Goal: Information Seeking & Learning: Learn about a topic

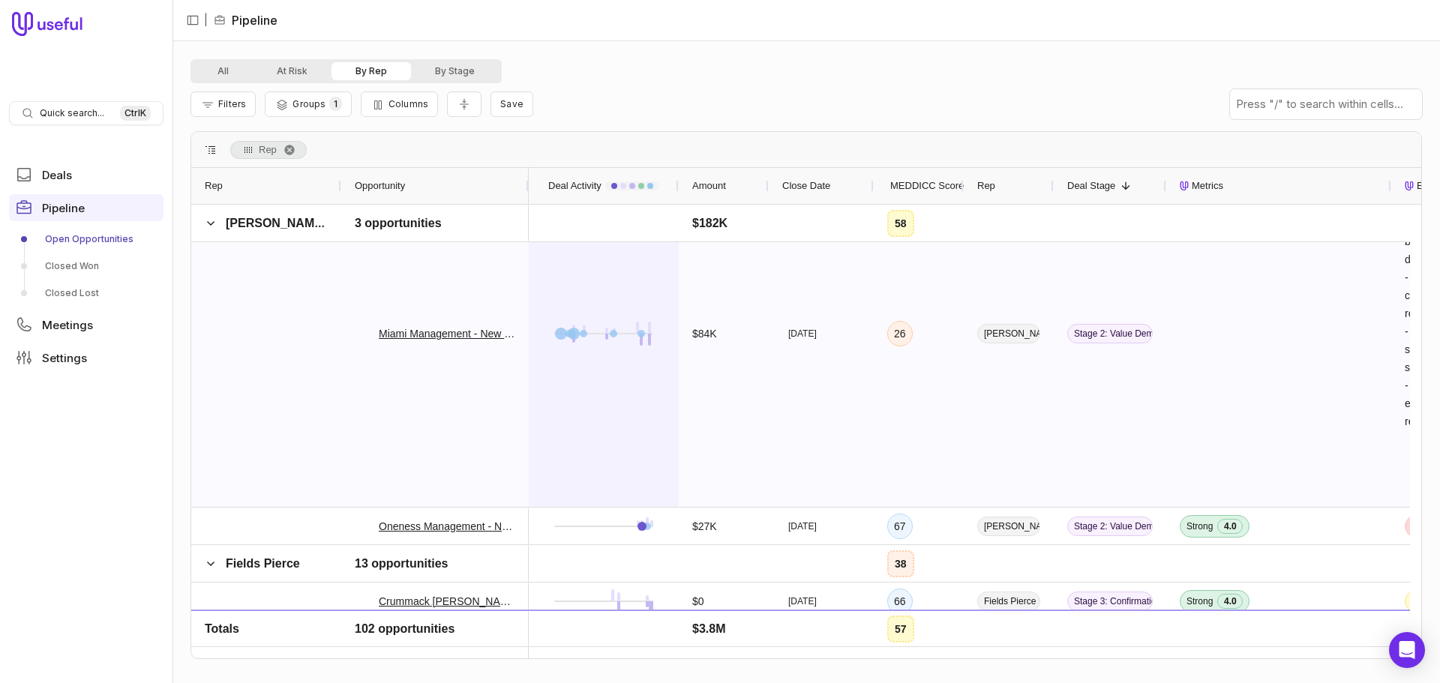
scroll to position [2850, 0]
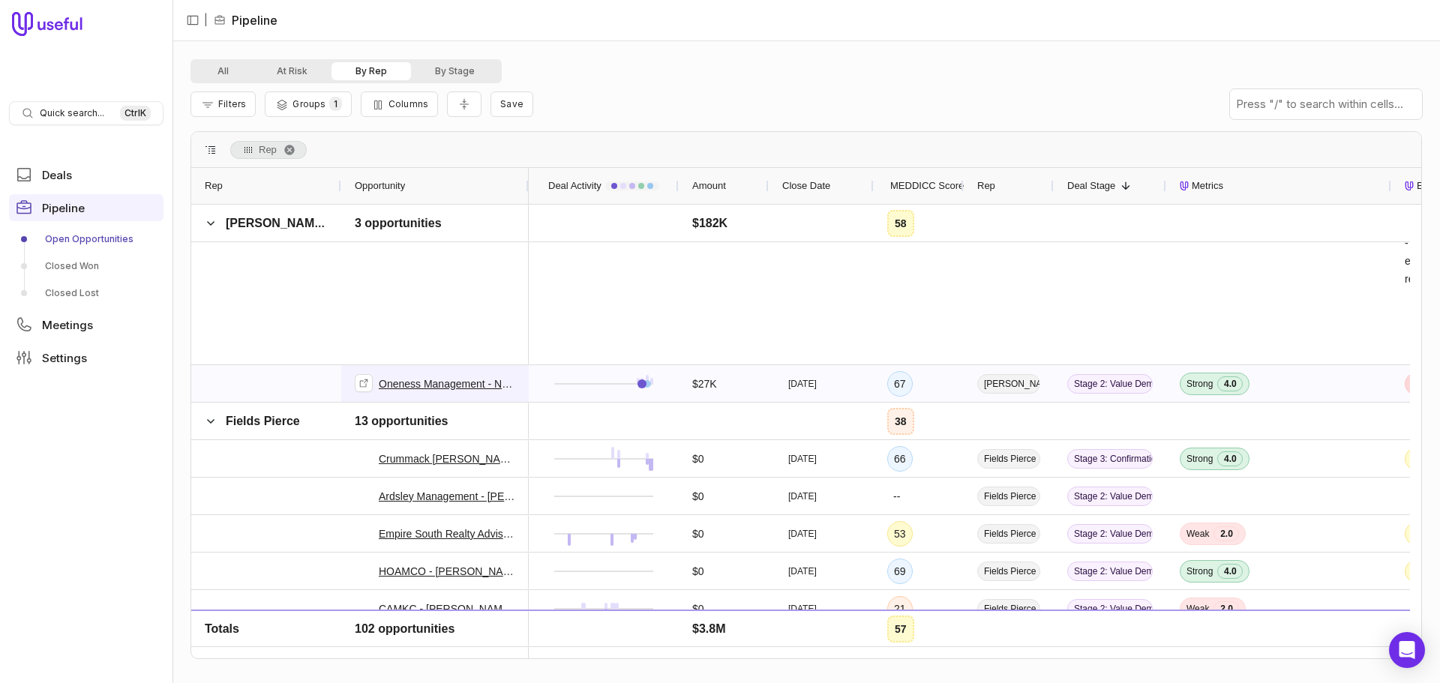
click at [392, 384] on link "Oneness Management - New Deal" at bounding box center [447, 384] width 137 height 18
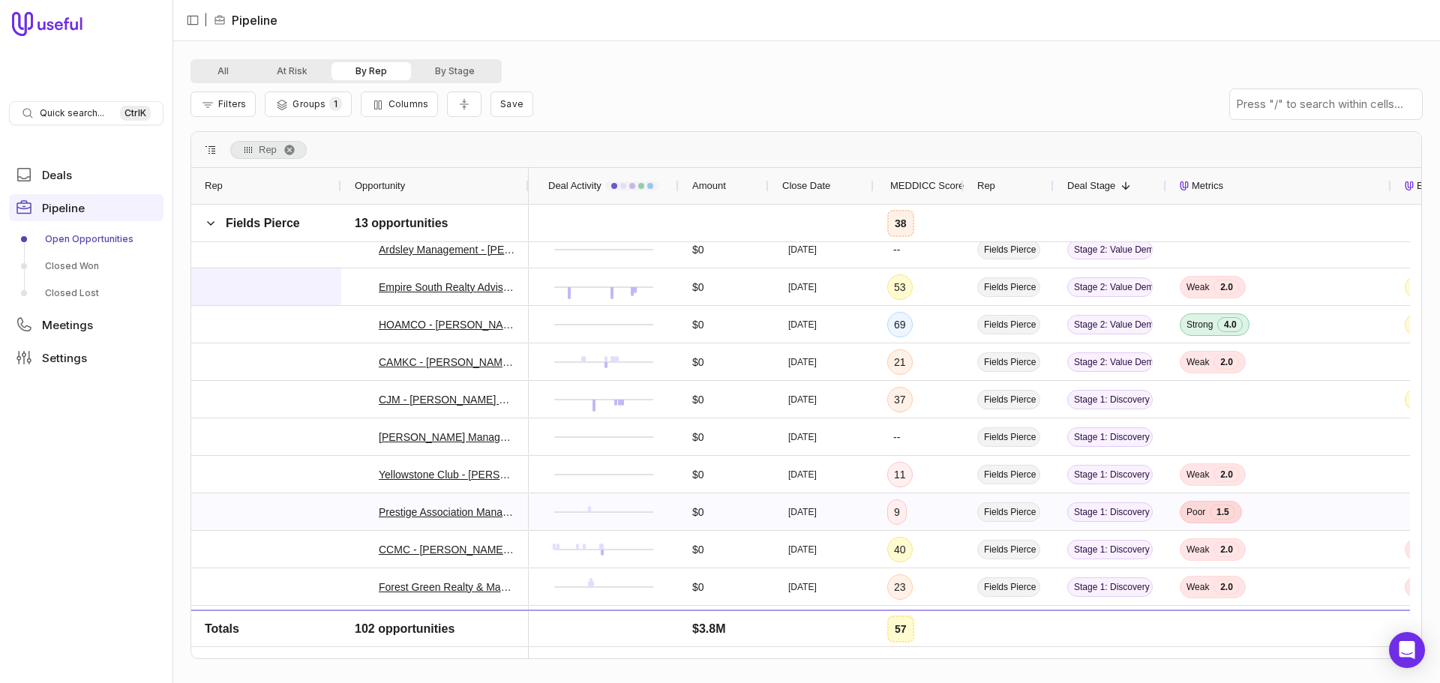
scroll to position [3600, 0]
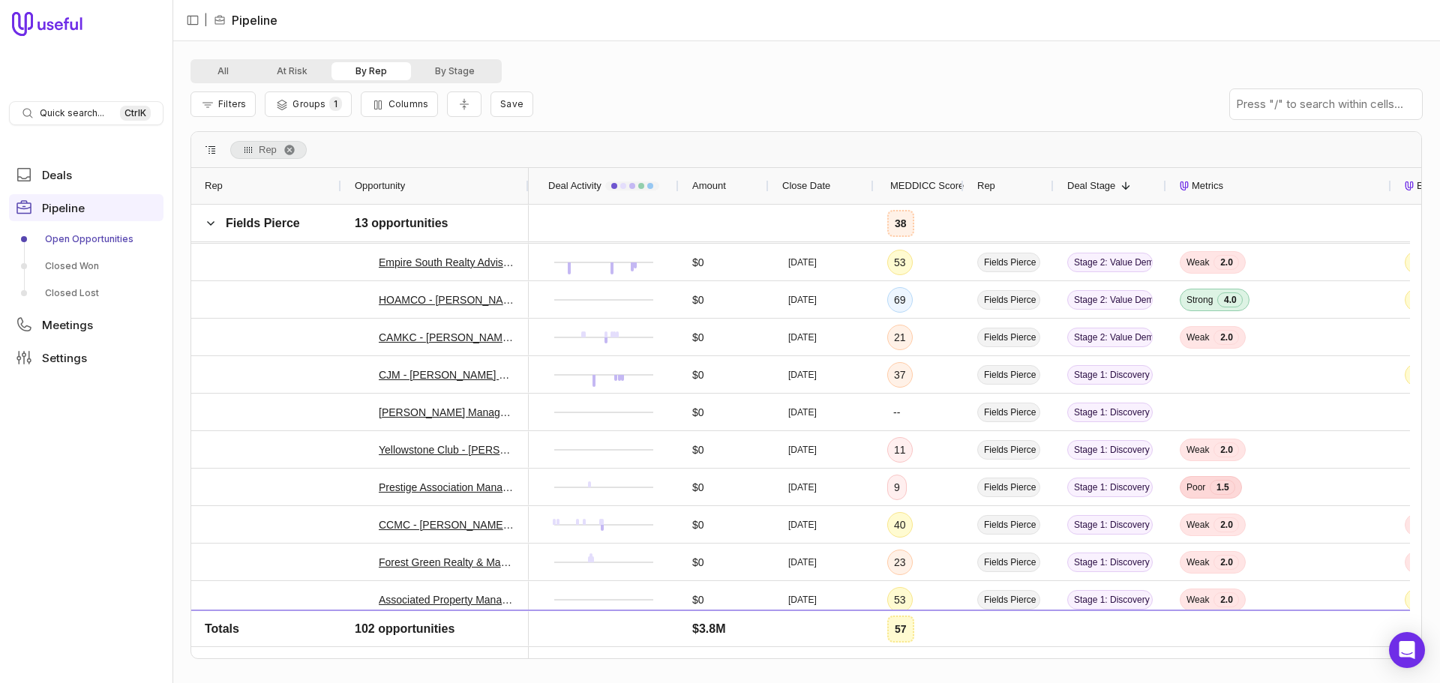
click at [358, 67] on button "By Rep" at bounding box center [372, 71] width 80 height 18
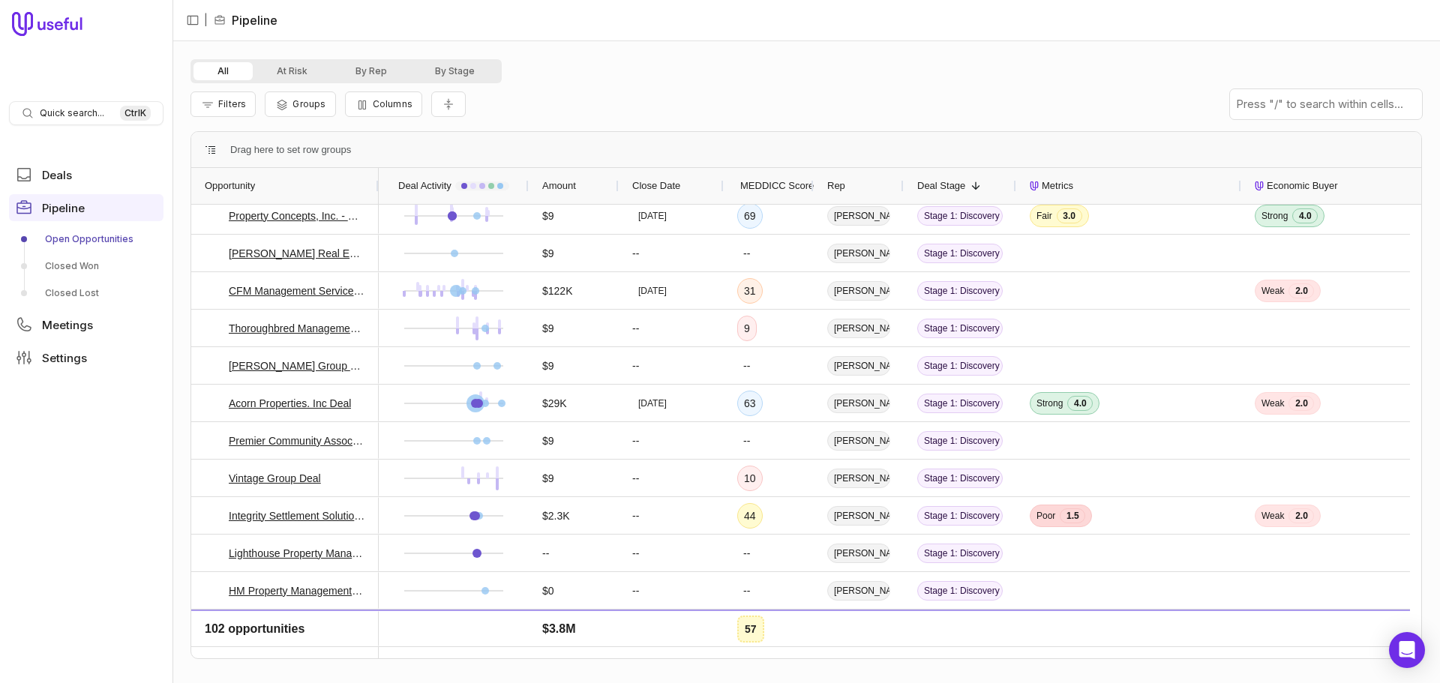
scroll to position [3567, 0]
click at [375, 67] on button "By Rep" at bounding box center [372, 71] width 80 height 18
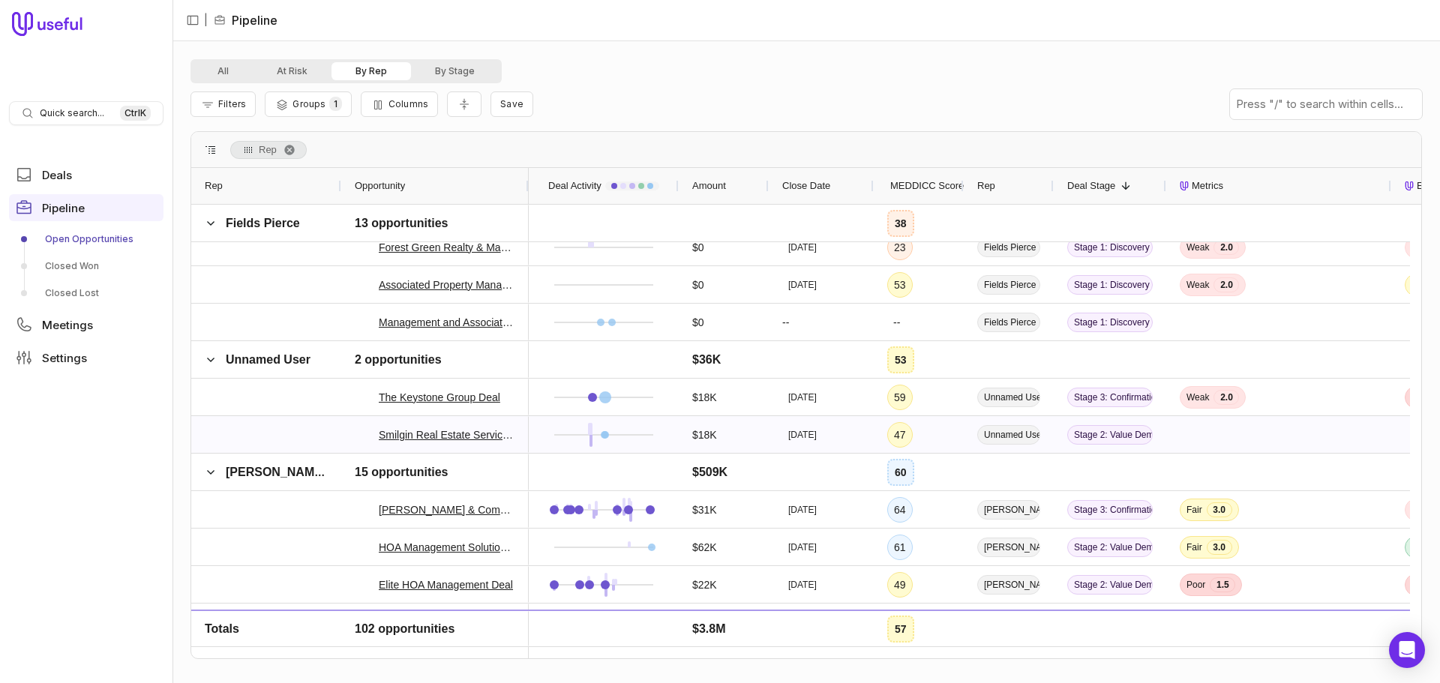
scroll to position [4093, 0]
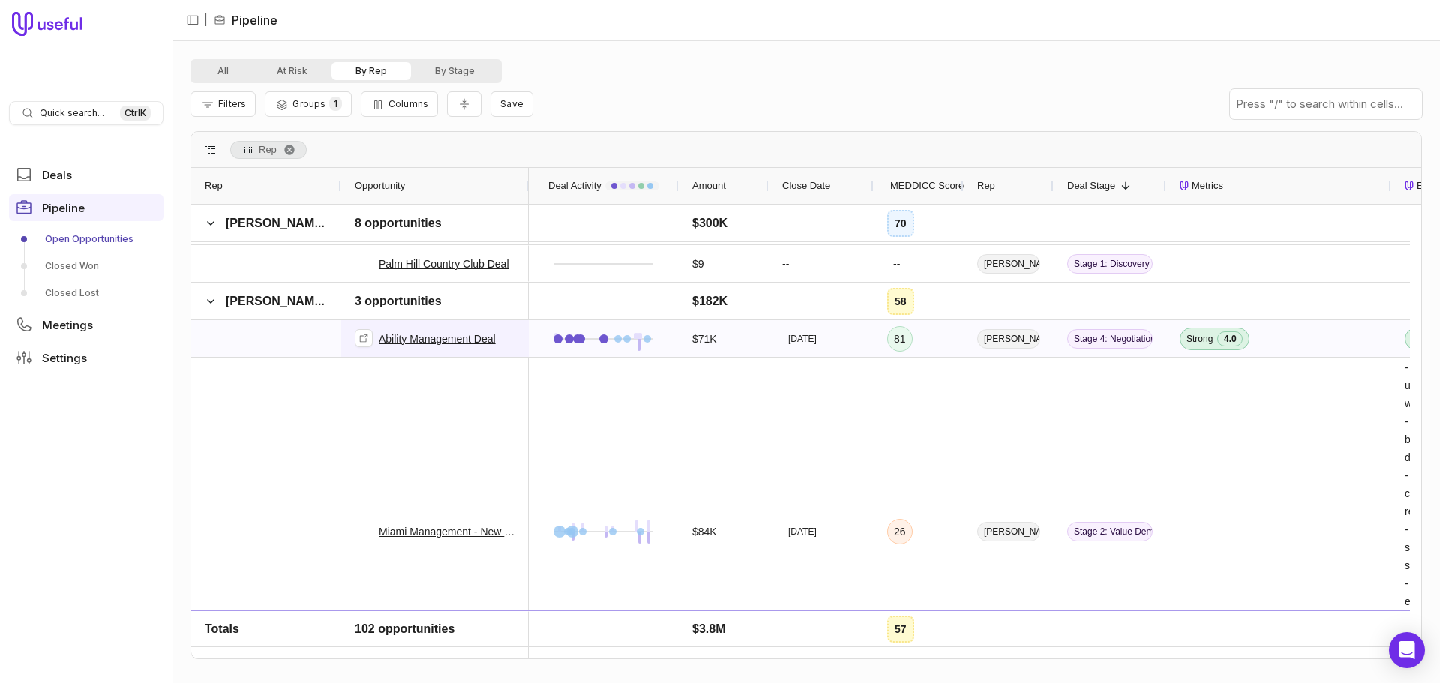
click at [443, 339] on link "Ability Management Deal" at bounding box center [437, 339] width 117 height 18
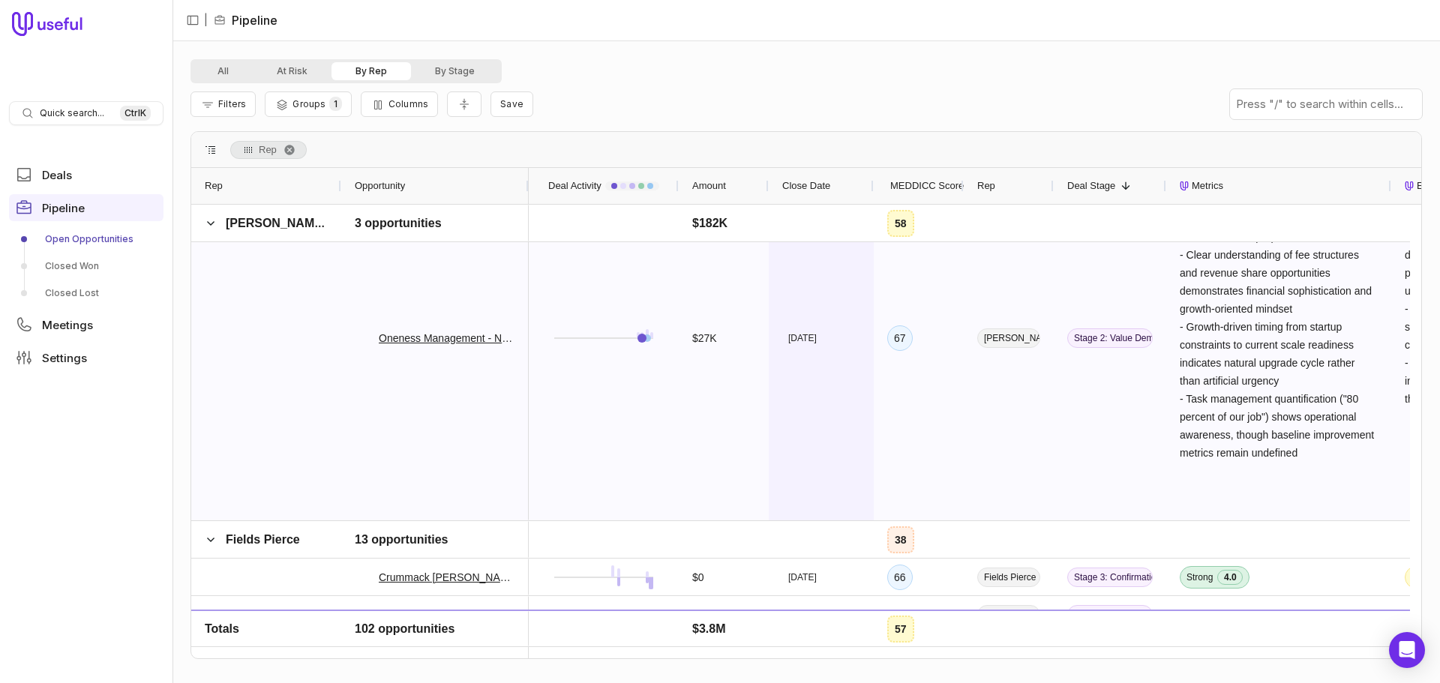
scroll to position [3599, 0]
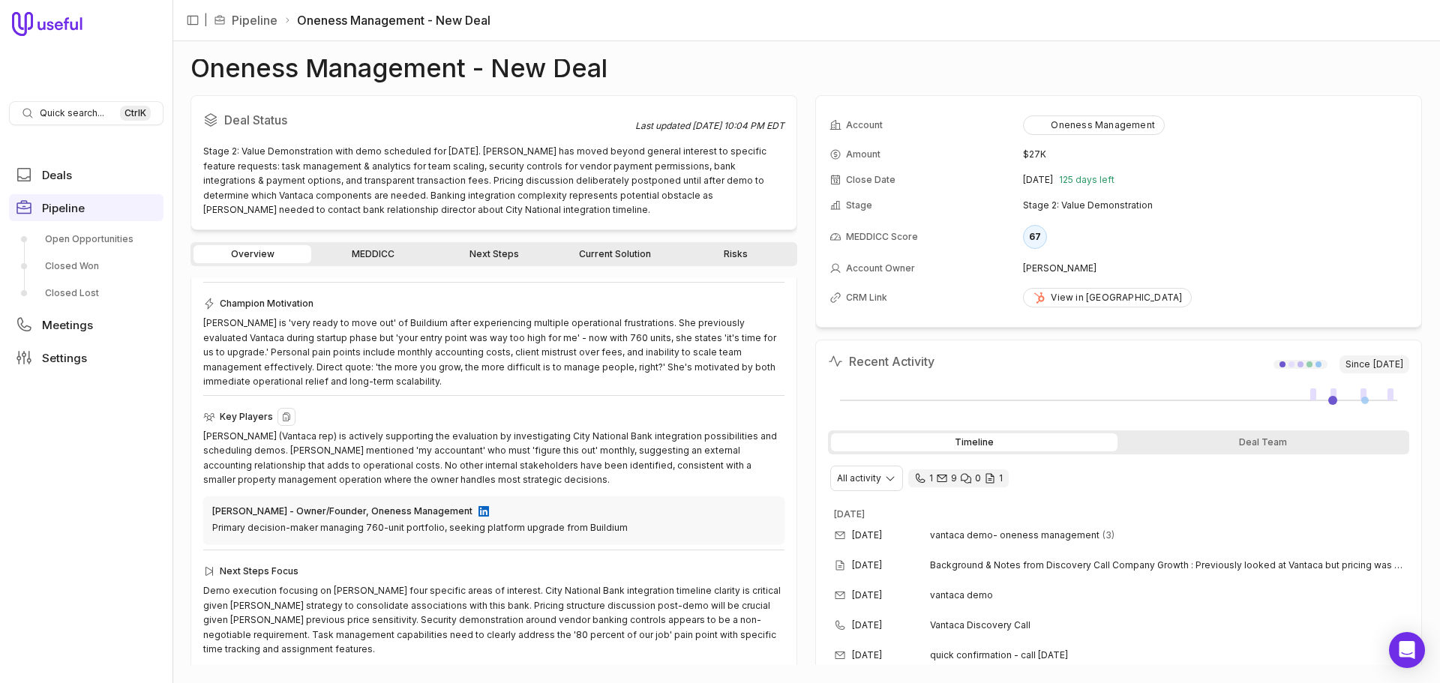
scroll to position [247, 0]
click at [380, 248] on link "MEDDICC" at bounding box center [373, 254] width 118 height 18
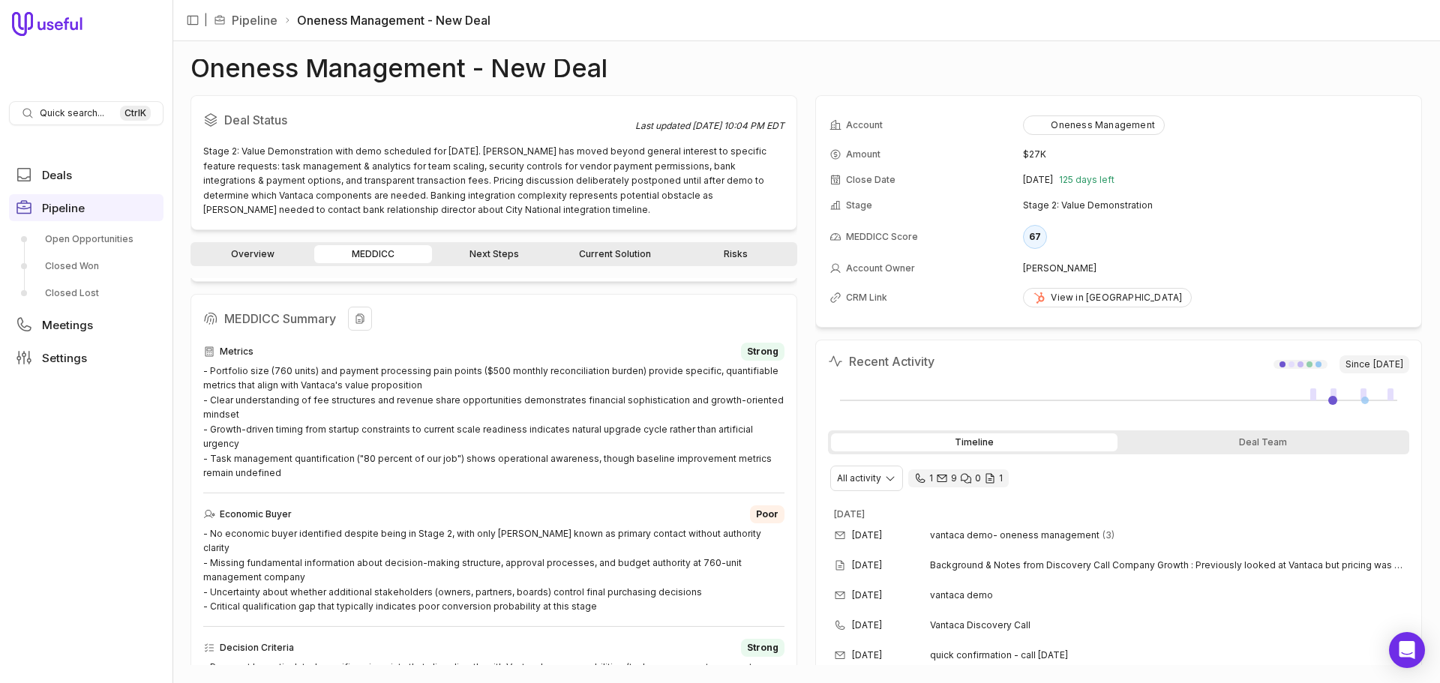
scroll to position [88, 0]
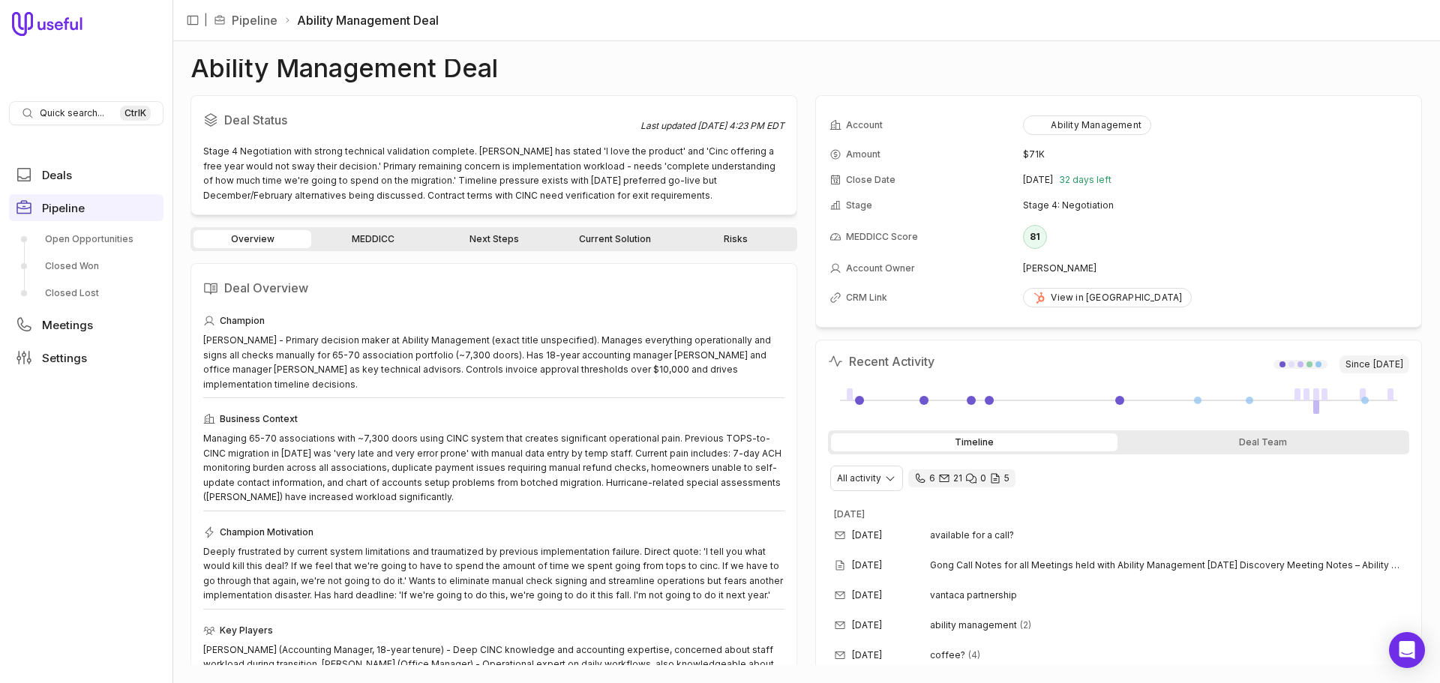
click at [380, 239] on link "MEDDICC" at bounding box center [373, 239] width 118 height 18
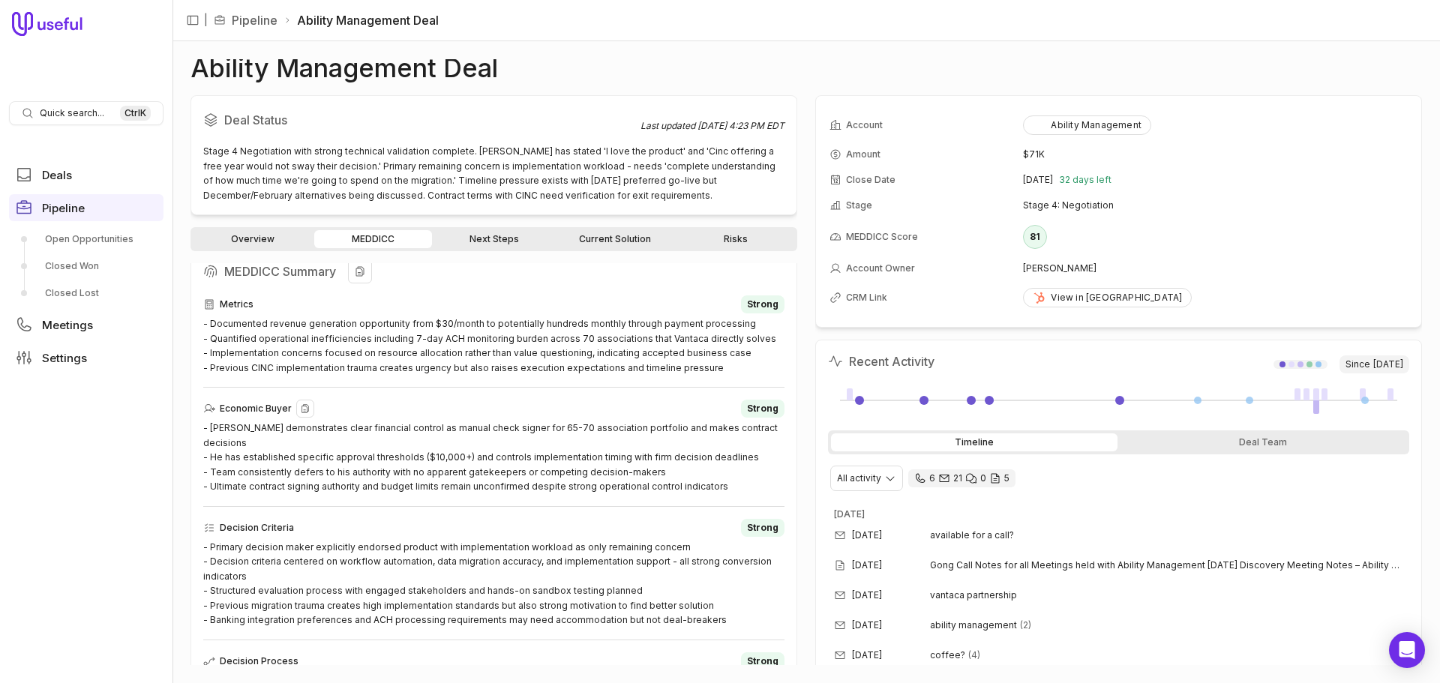
scroll to position [150, 0]
